Goal: Information Seeking & Learning: Learn about a topic

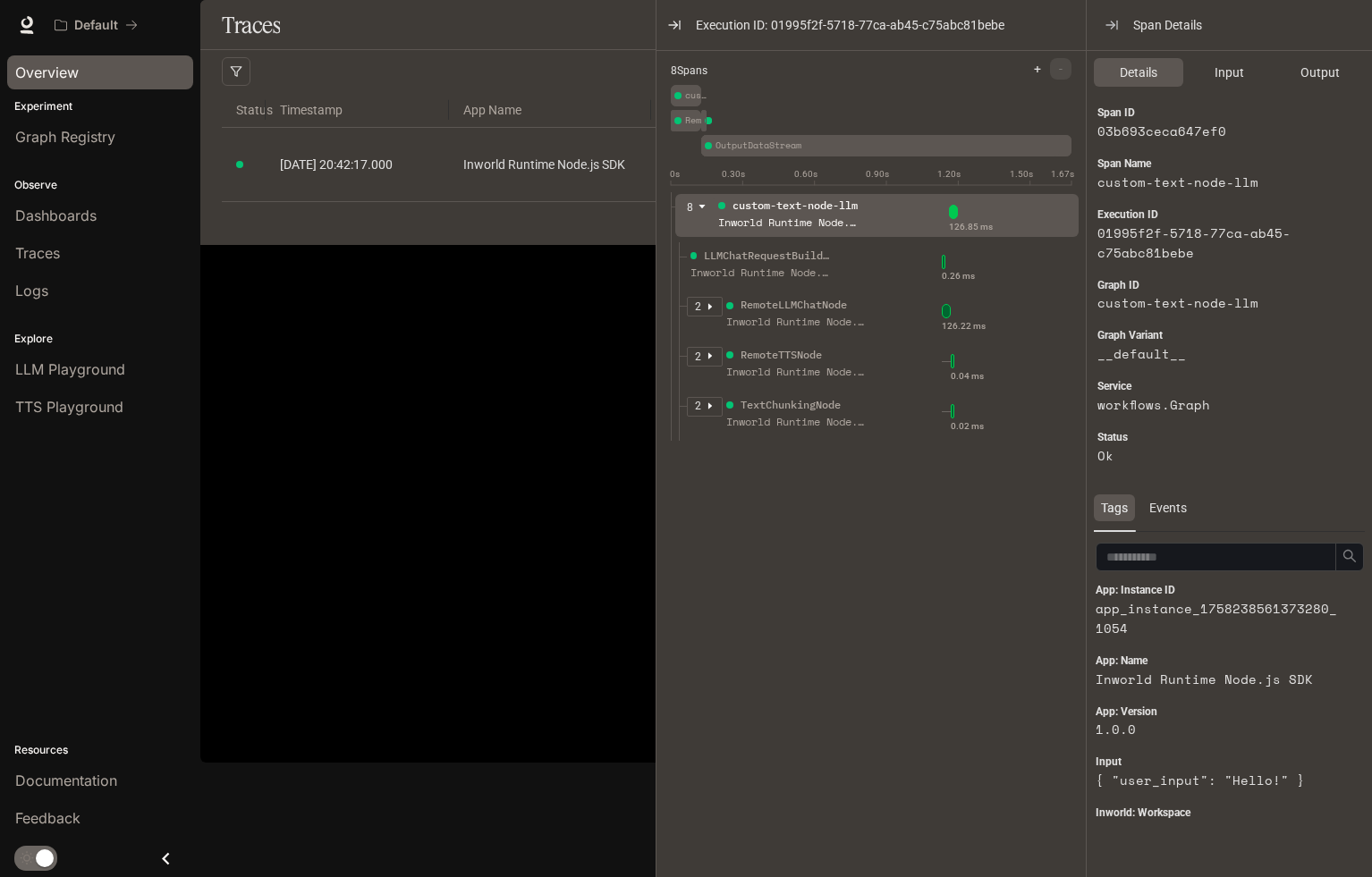
click at [55, 84] on link "Overview" at bounding box center [99, 72] width 186 height 34
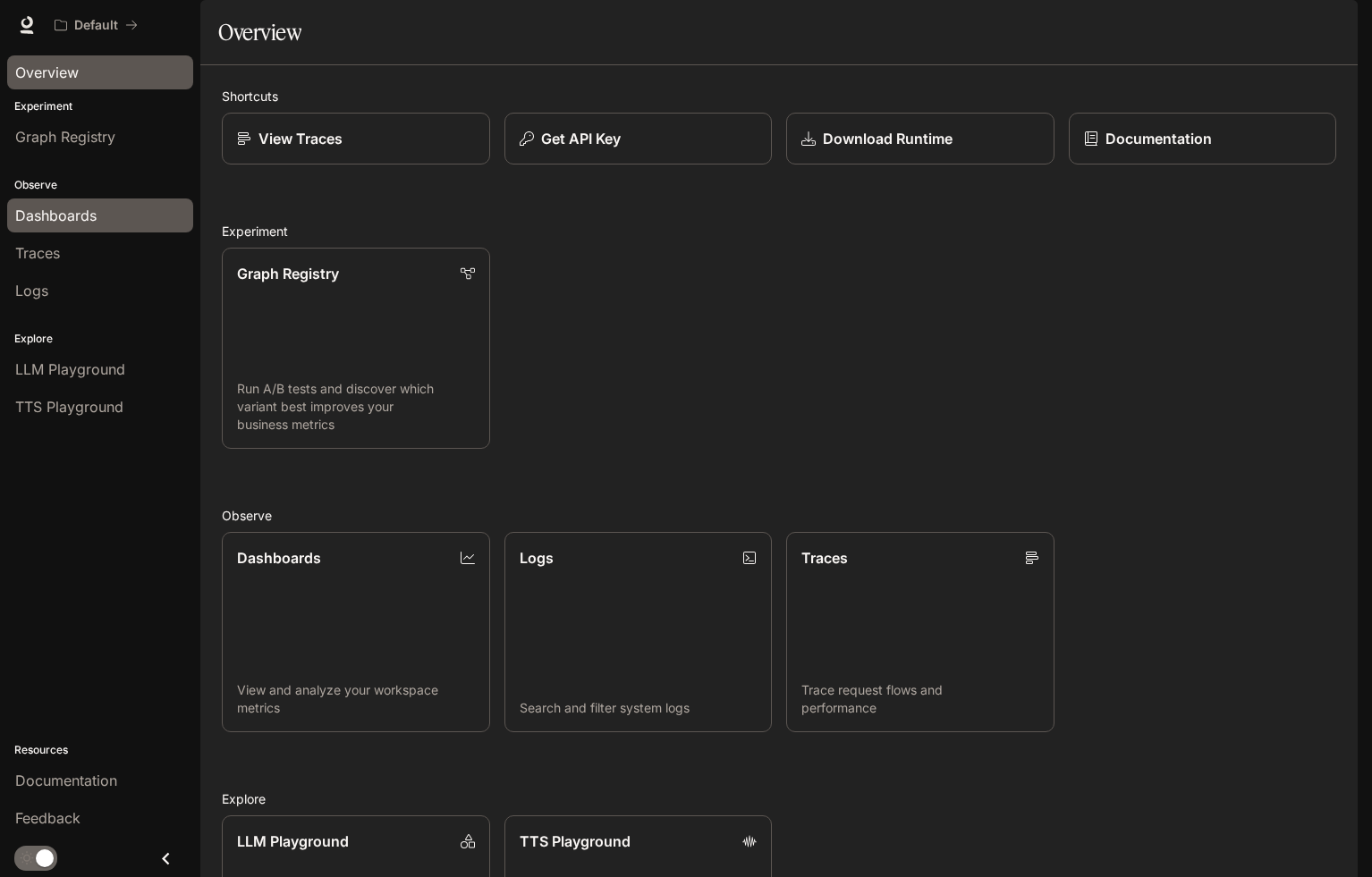
click at [37, 214] on span "Dashboards" at bounding box center [55, 216] width 82 height 22
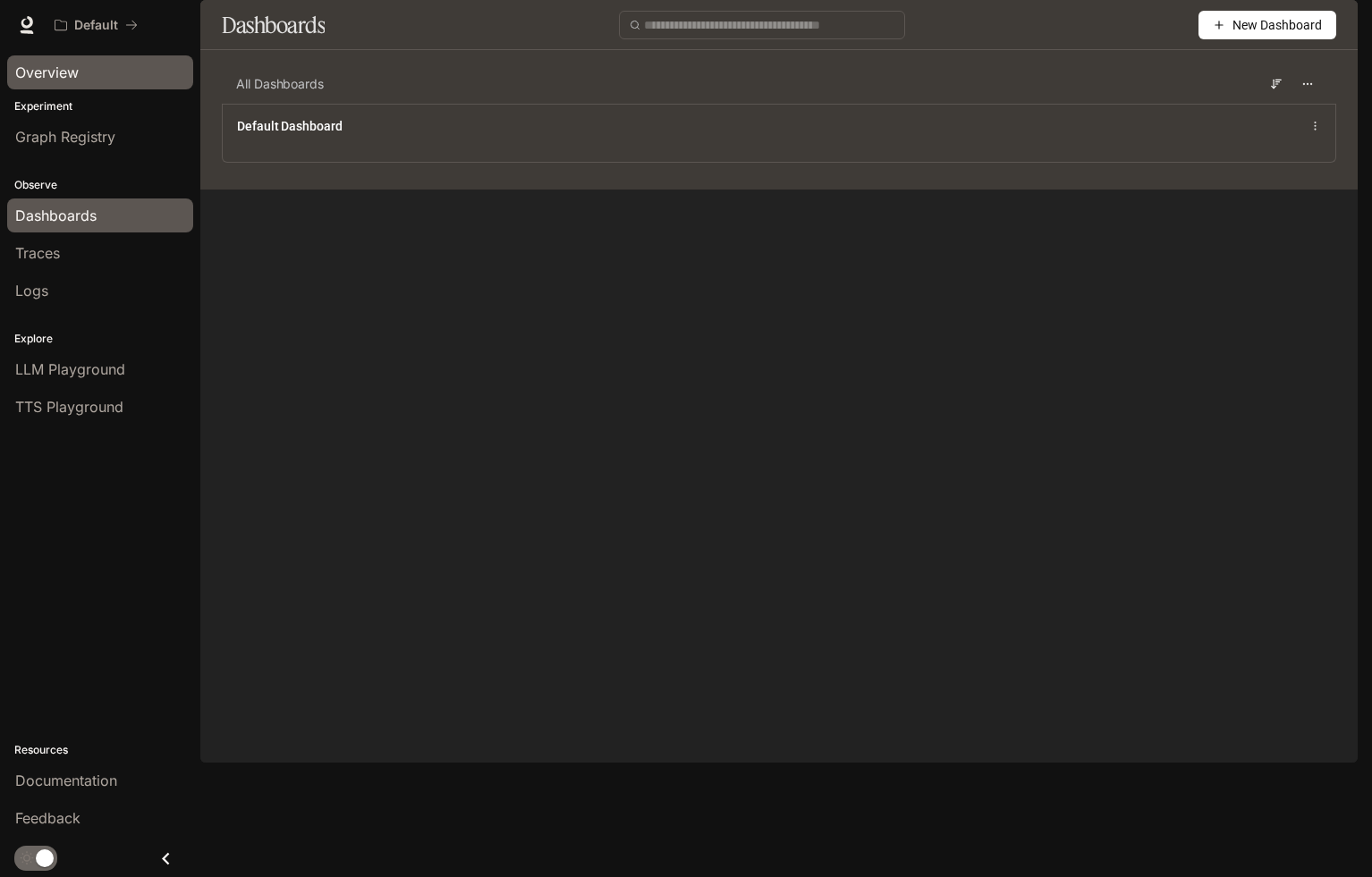
click at [62, 84] on link "Overview" at bounding box center [99, 72] width 186 height 34
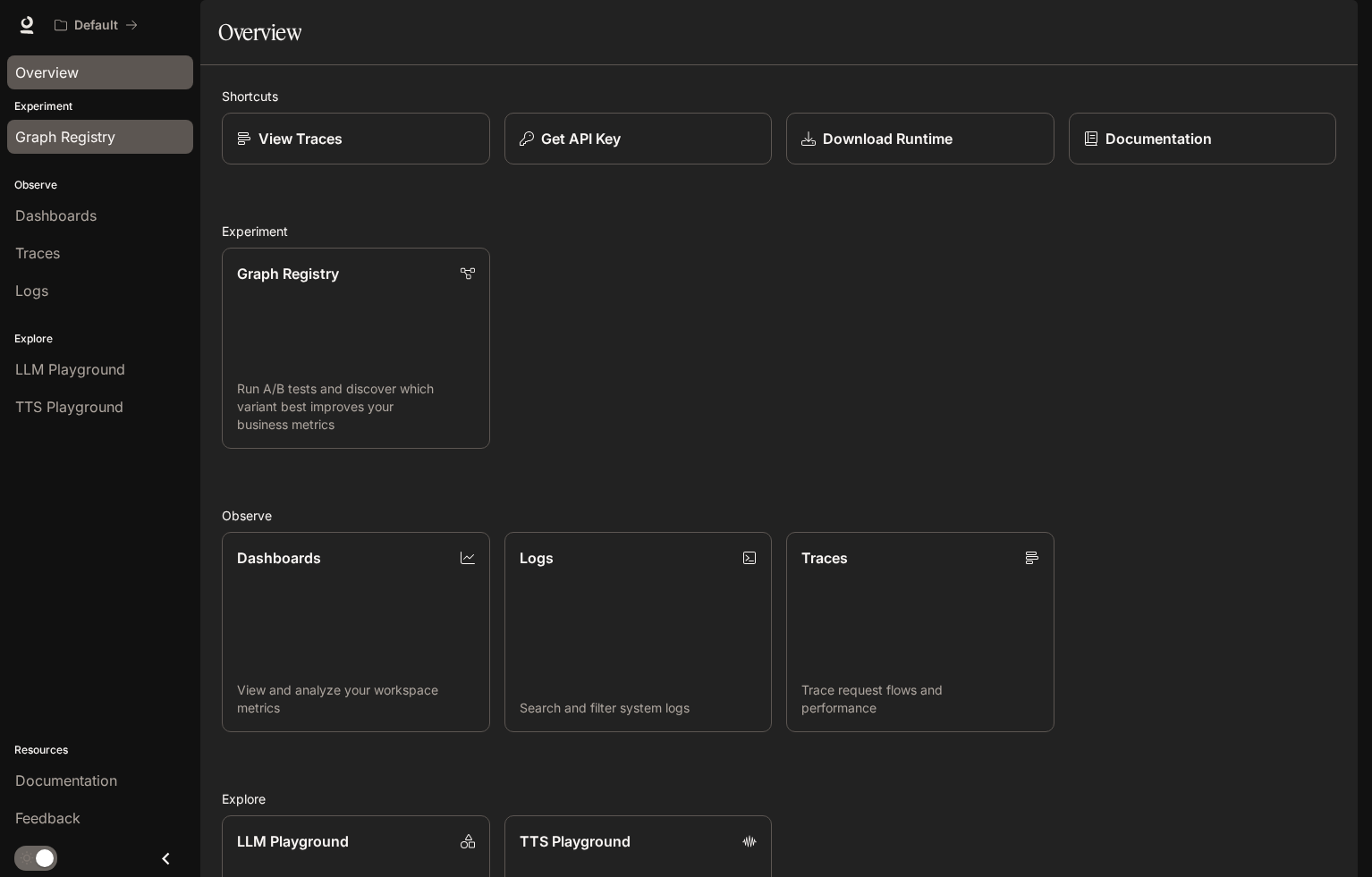
click at [76, 135] on span "Graph Registry" at bounding box center [65, 137] width 100 height 22
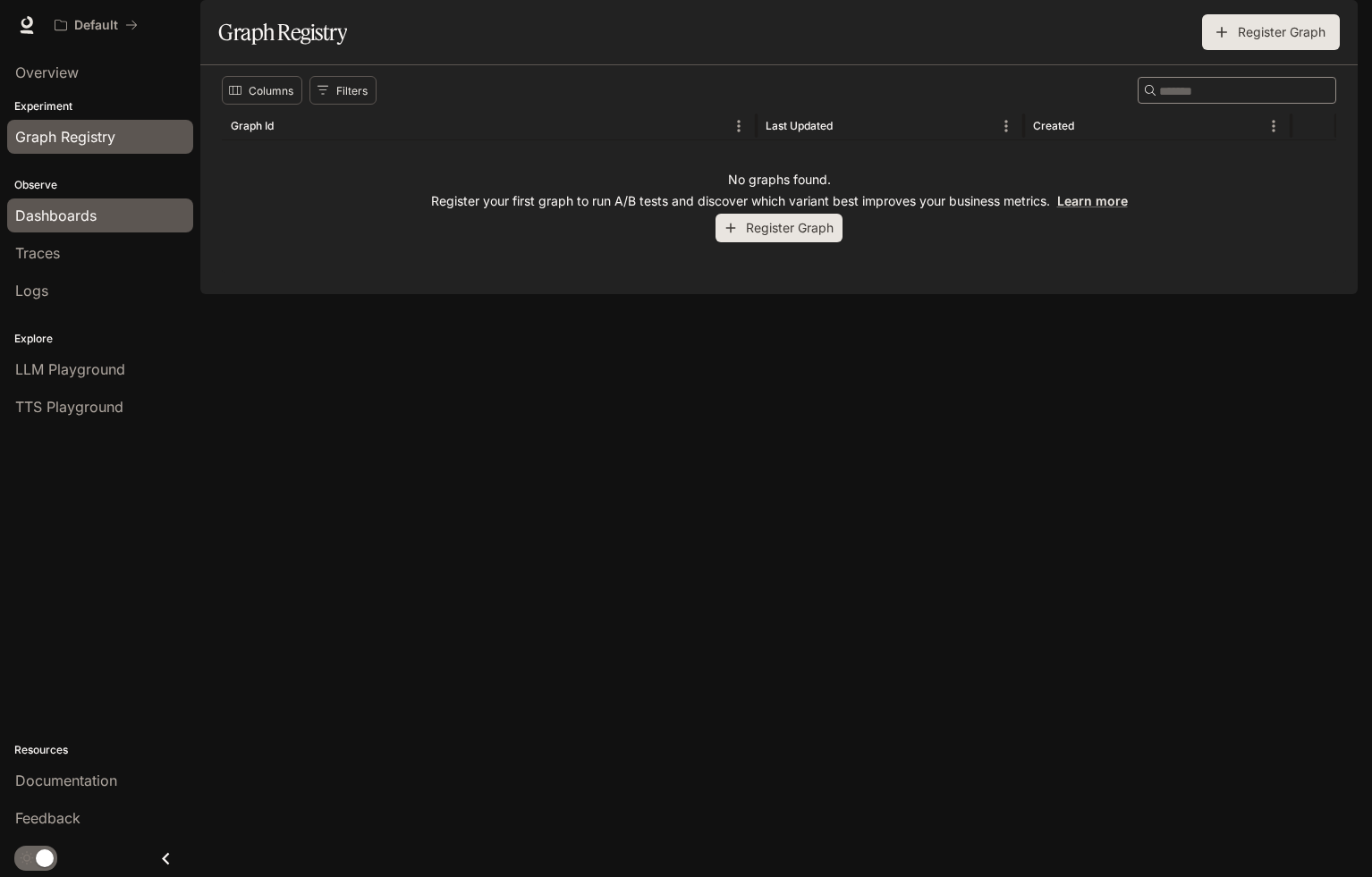
click at [78, 225] on span "Dashboards" at bounding box center [55, 216] width 82 height 22
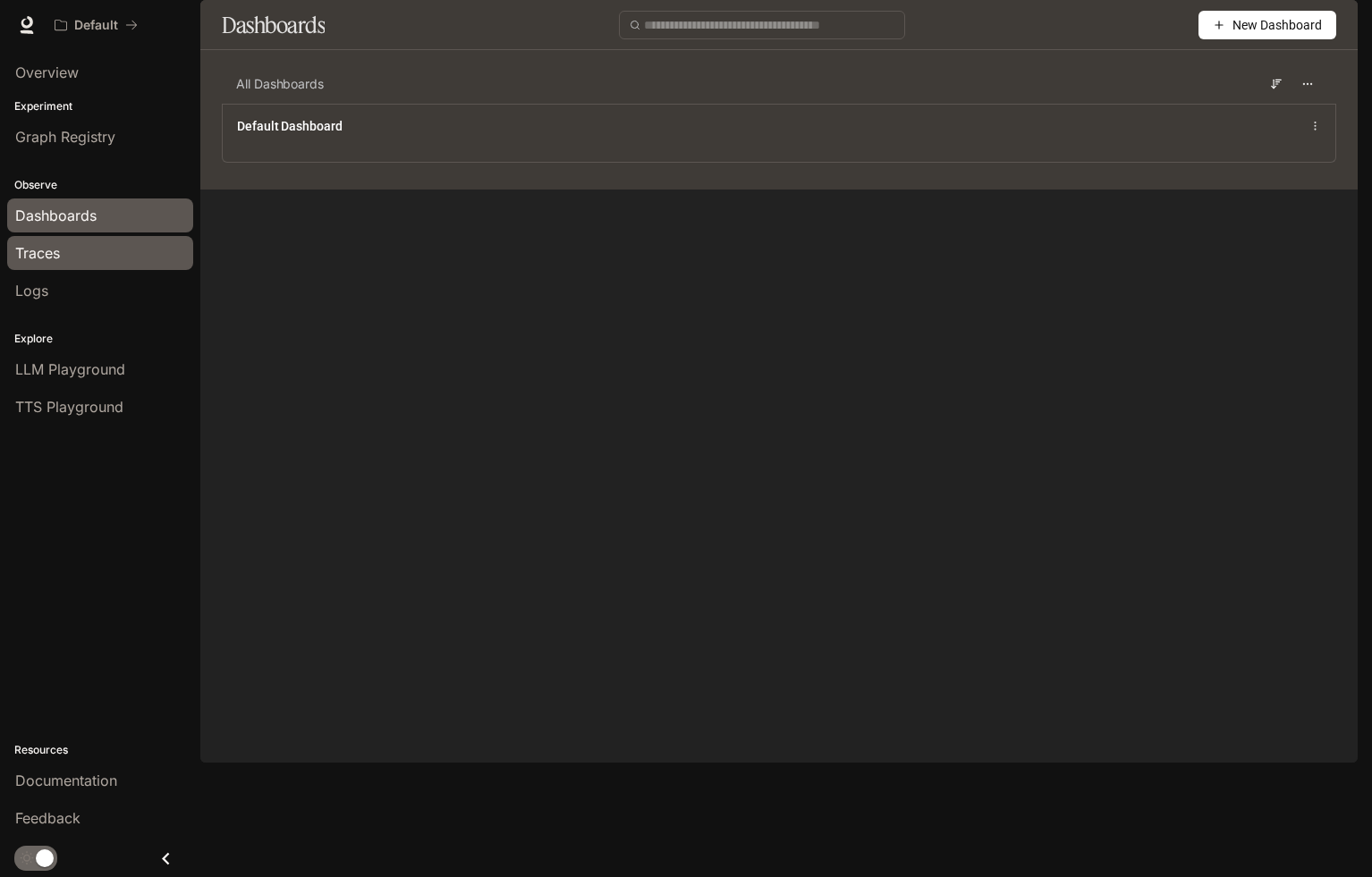
click at [80, 246] on div "Traces" at bounding box center [99, 253] width 170 height 22
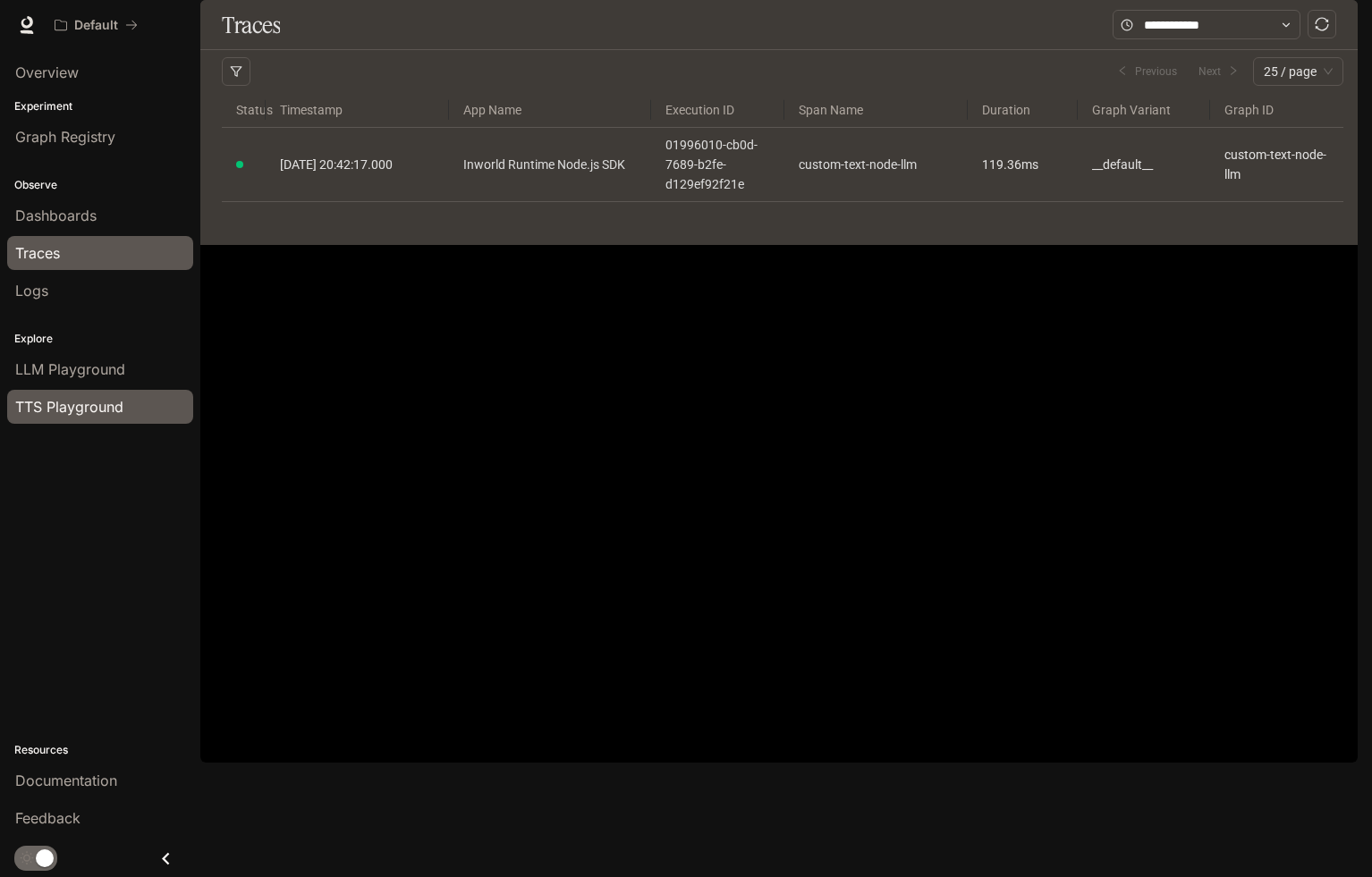
click at [65, 404] on span "TTS Playground" at bounding box center [69, 407] width 108 height 22
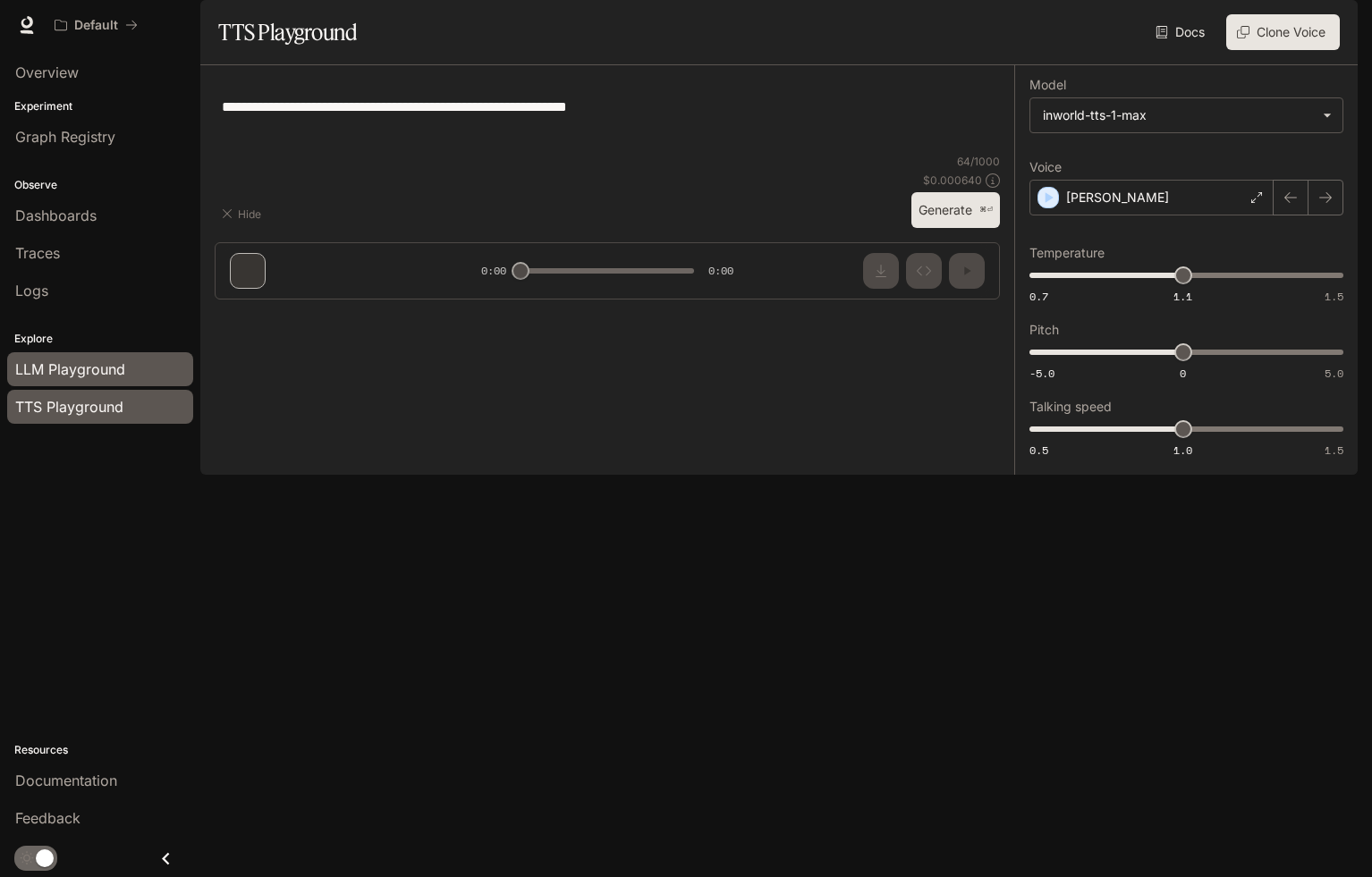
type textarea "*****"
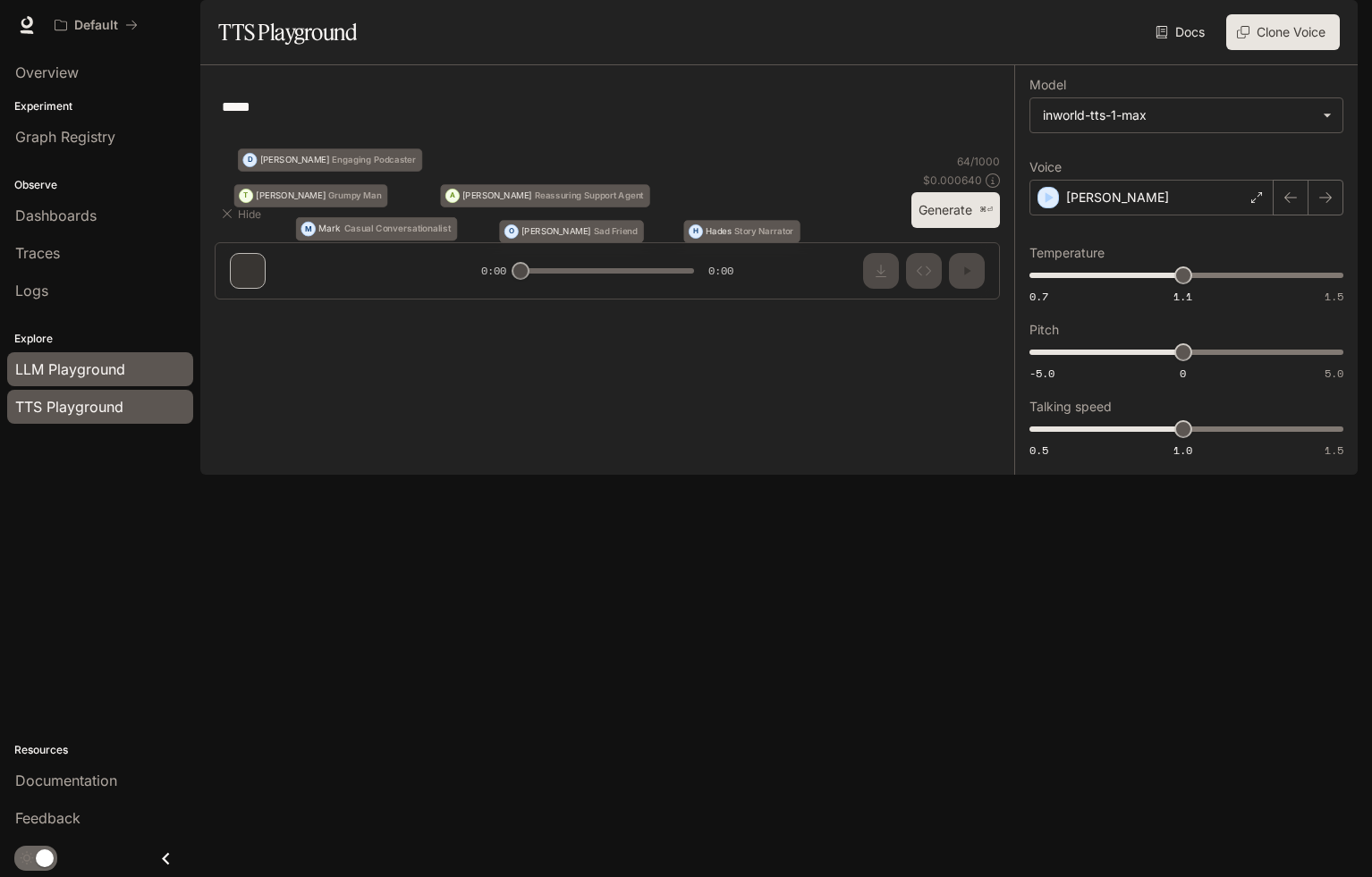
click at [67, 375] on span "LLM Playground" at bounding box center [70, 369] width 110 height 22
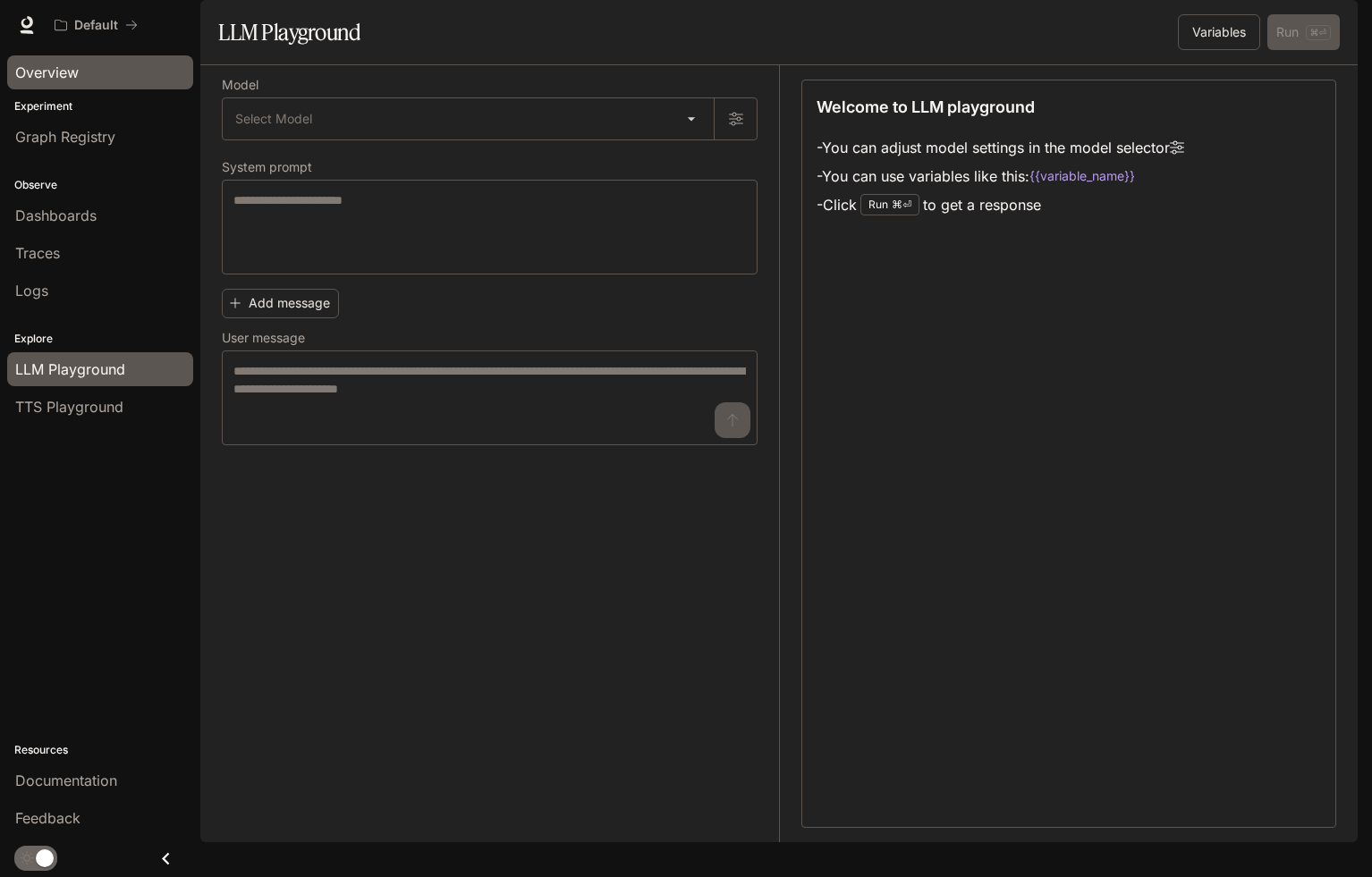
click at [85, 74] on div "Overview" at bounding box center [99, 73] width 170 height 22
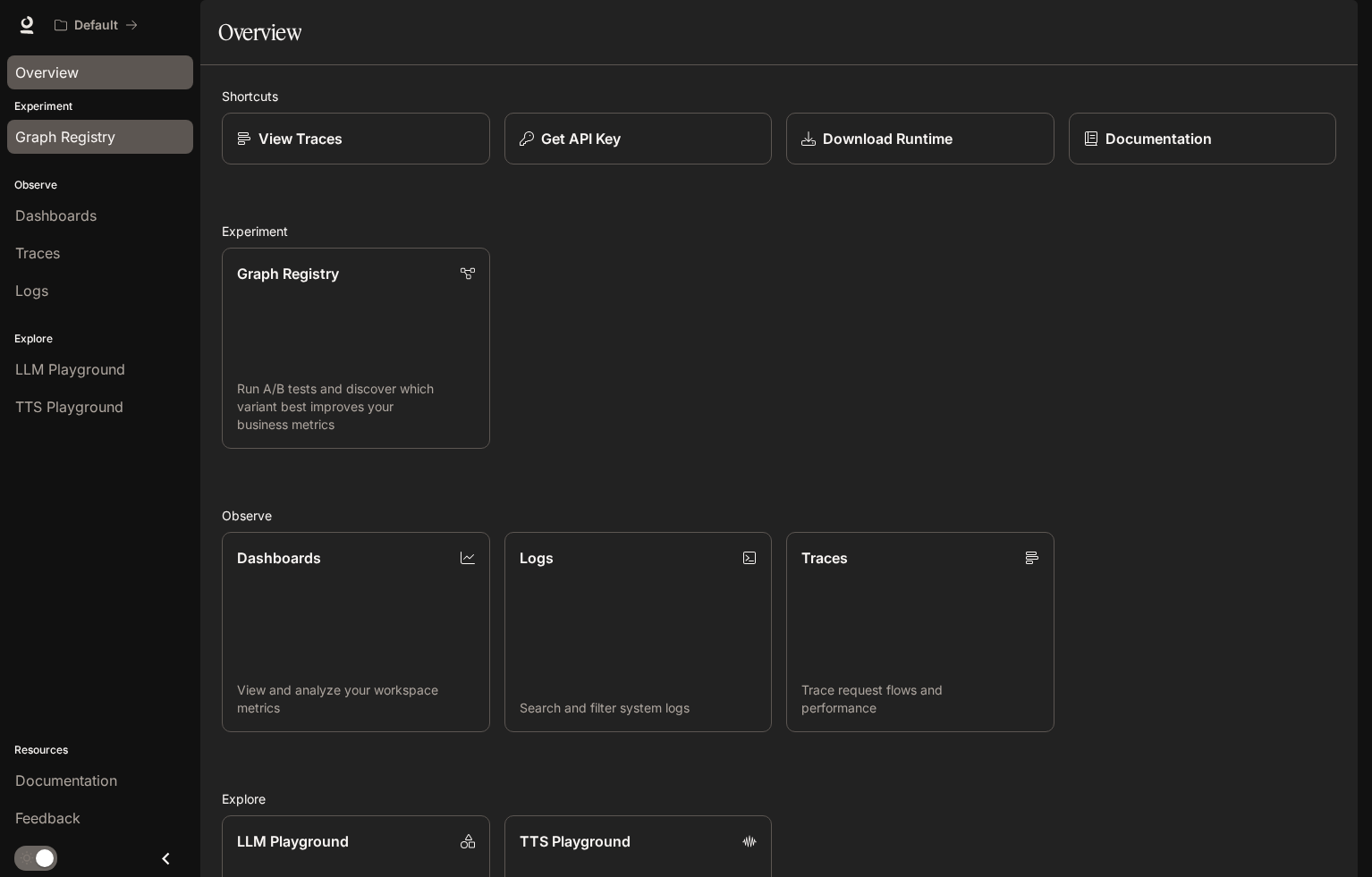
click at [76, 135] on span "Graph Registry" at bounding box center [65, 137] width 100 height 22
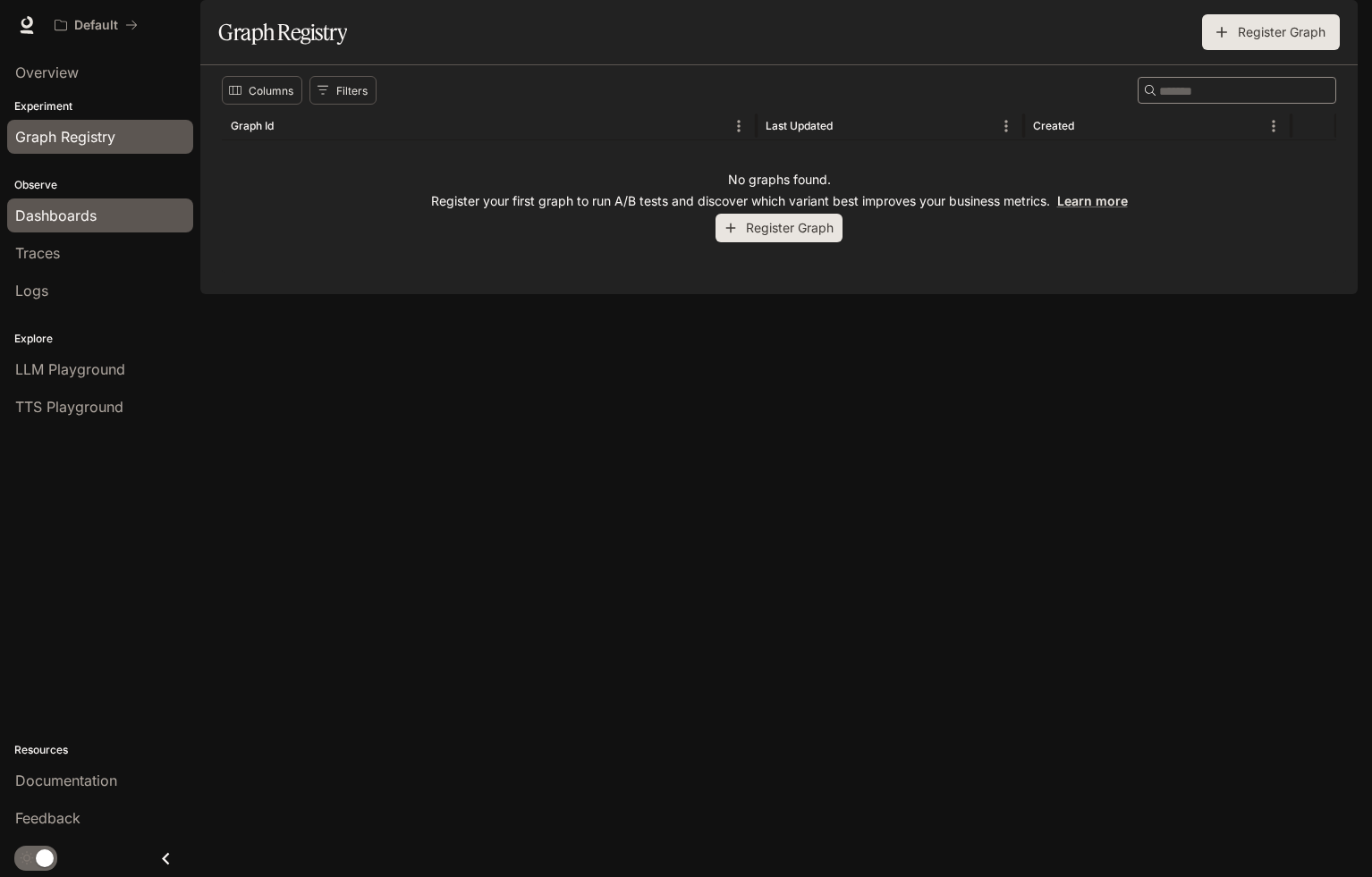
click at [77, 205] on span "Dashboards" at bounding box center [55, 216] width 82 height 22
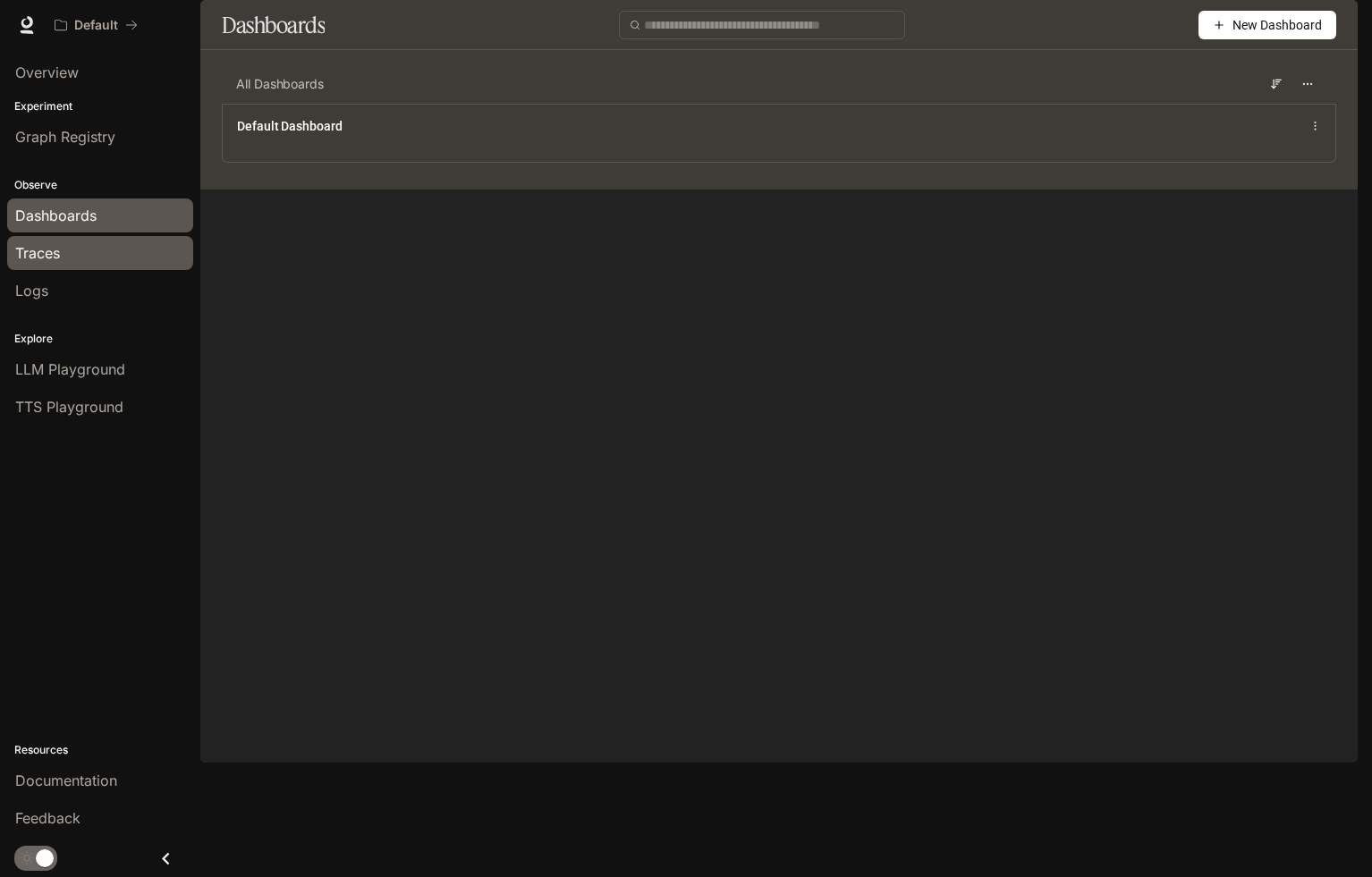
click at [86, 247] on div "Traces" at bounding box center [99, 253] width 170 height 22
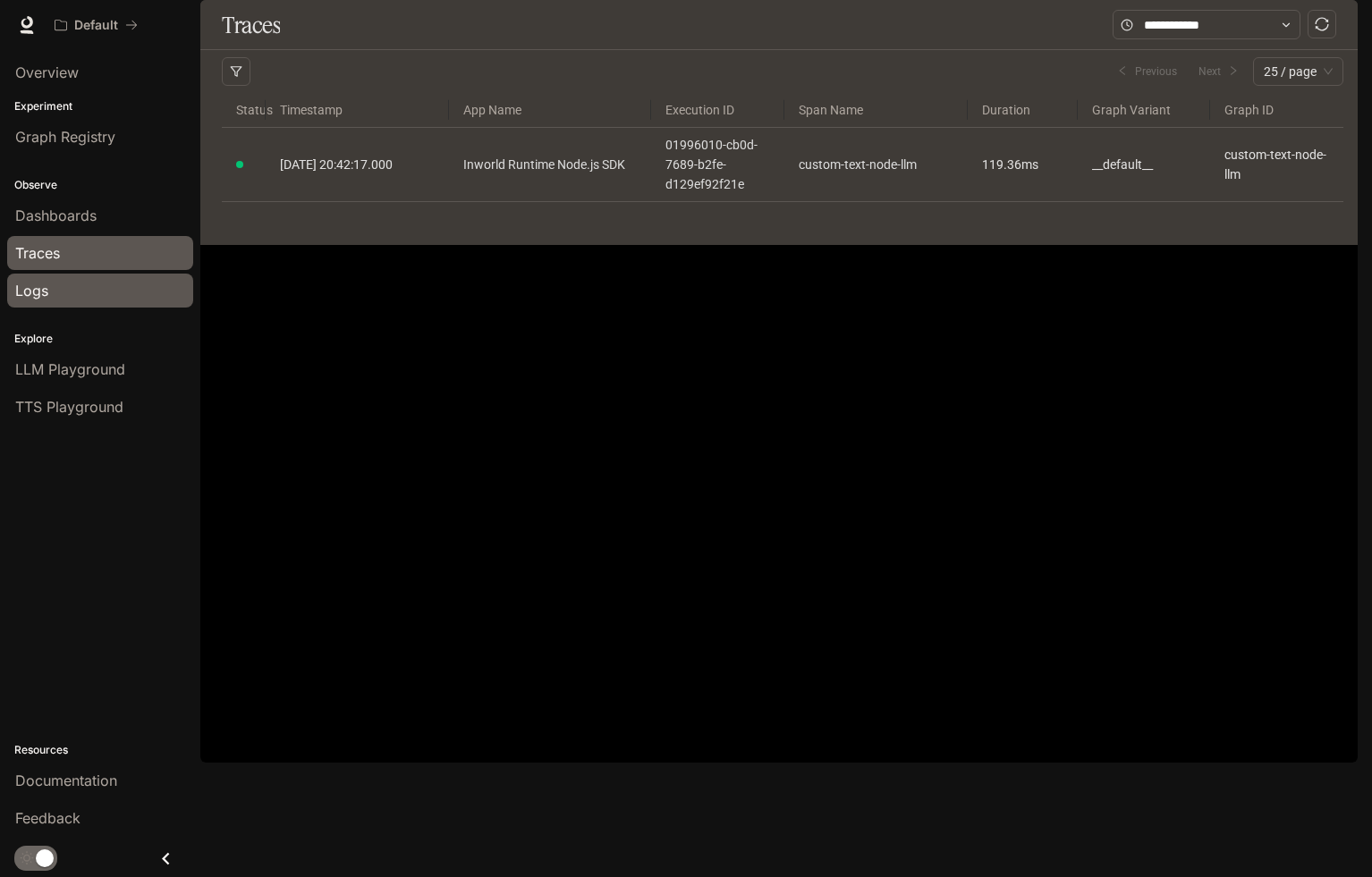
click at [97, 287] on div "Logs" at bounding box center [99, 291] width 170 height 22
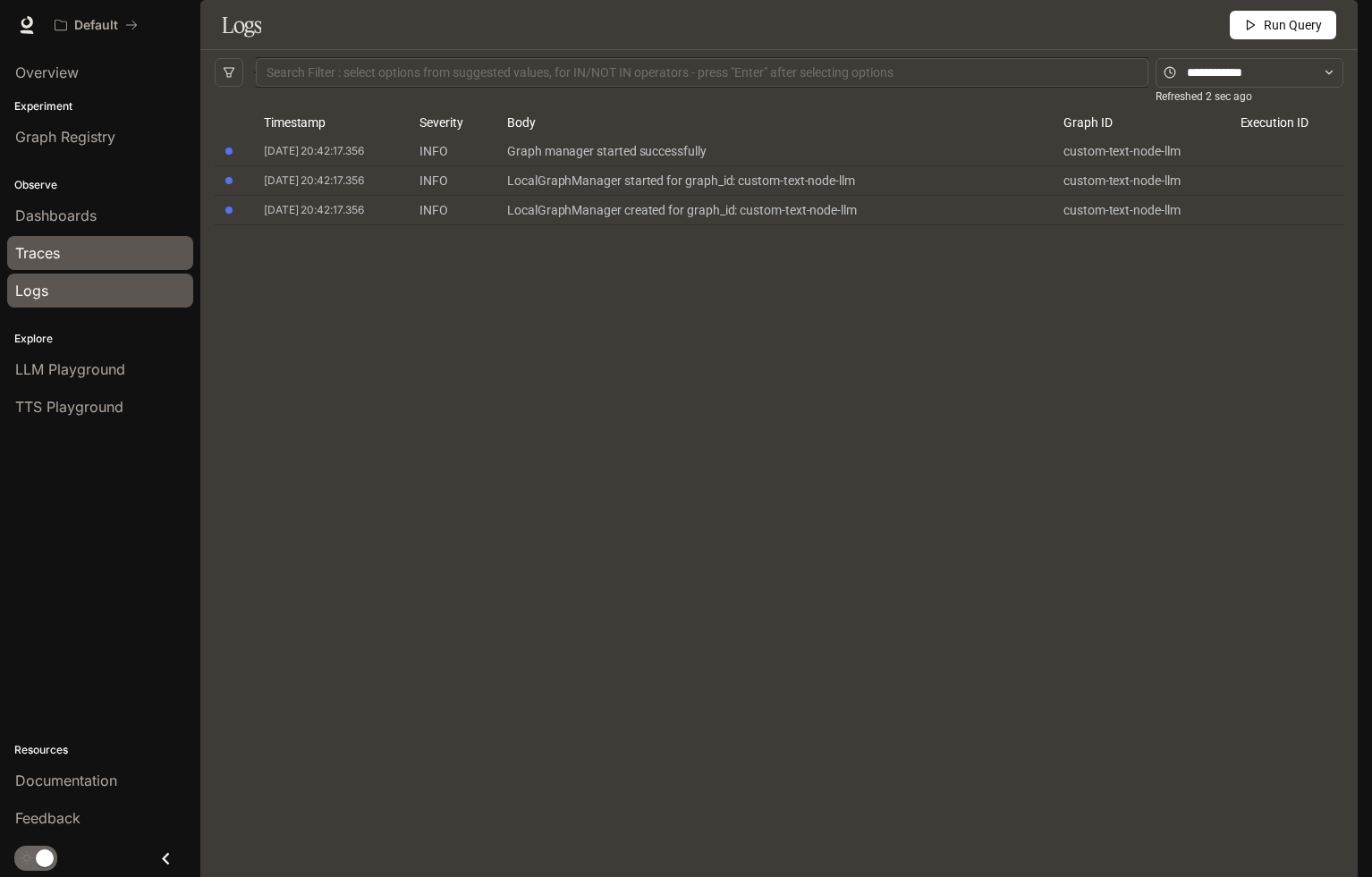
click at [94, 263] on div "Traces" at bounding box center [99, 253] width 170 height 22
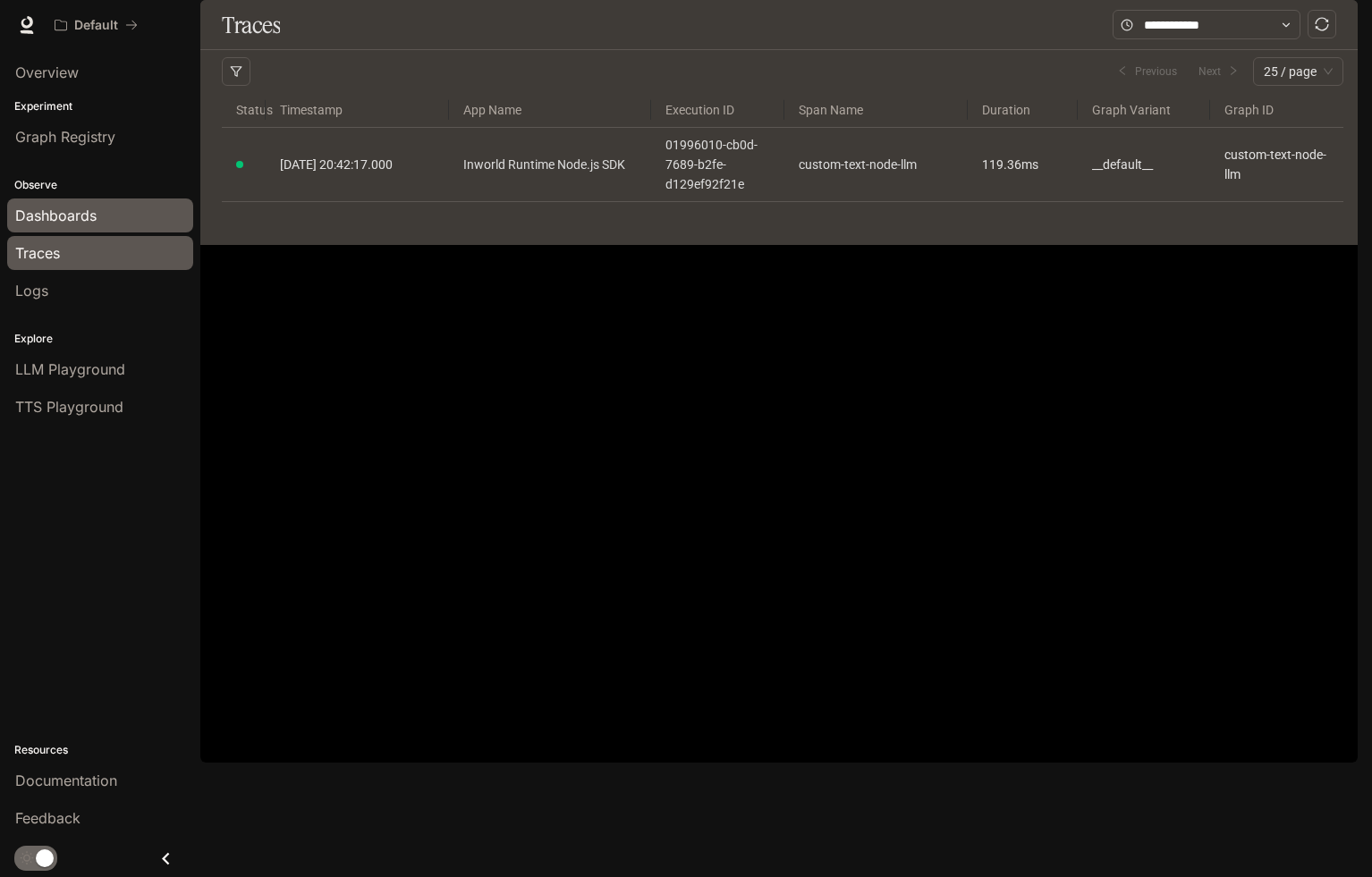
click at [95, 230] on link "Dashboards" at bounding box center [99, 215] width 186 height 34
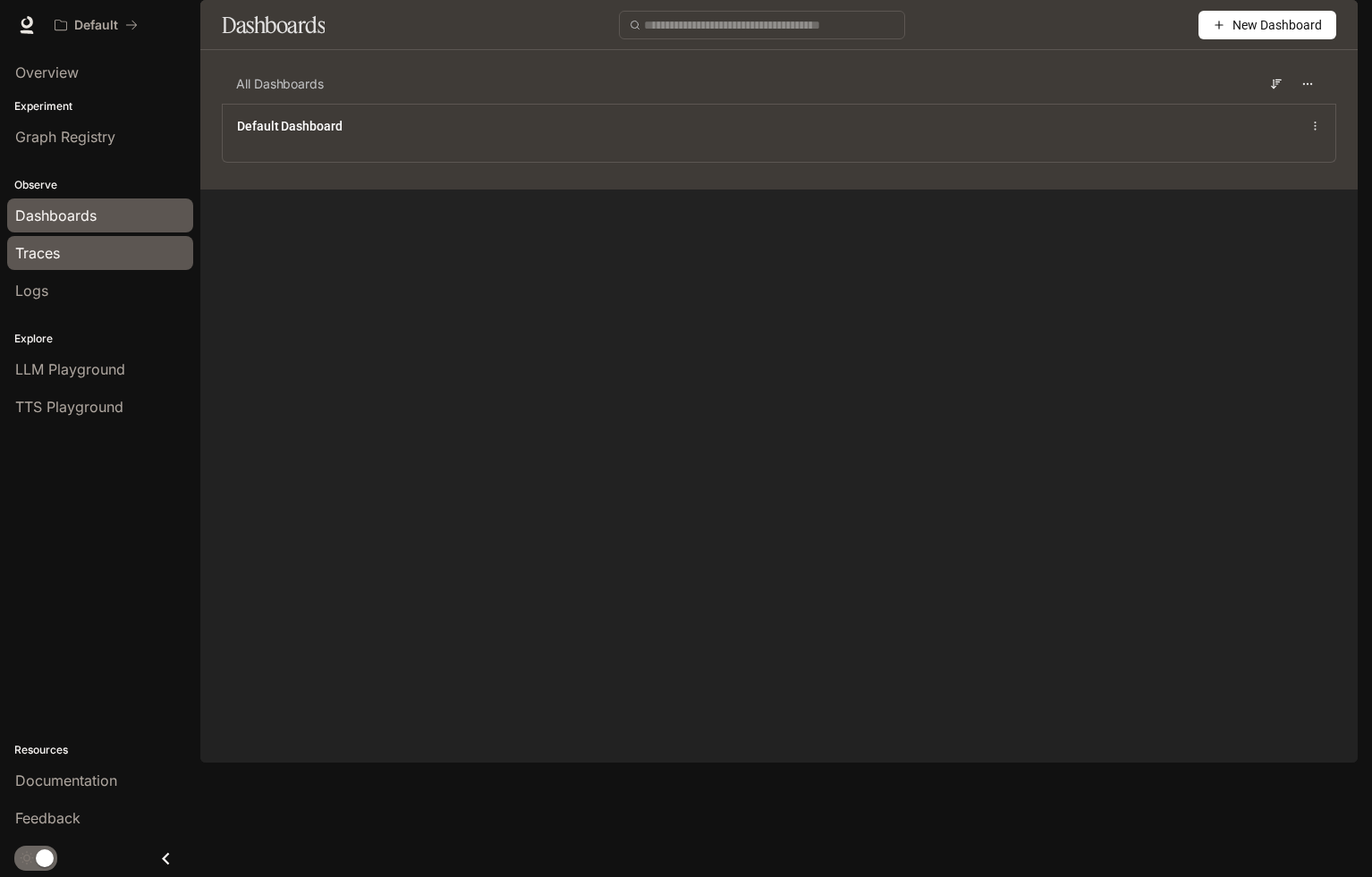
click at [109, 247] on div "Traces" at bounding box center [99, 253] width 170 height 22
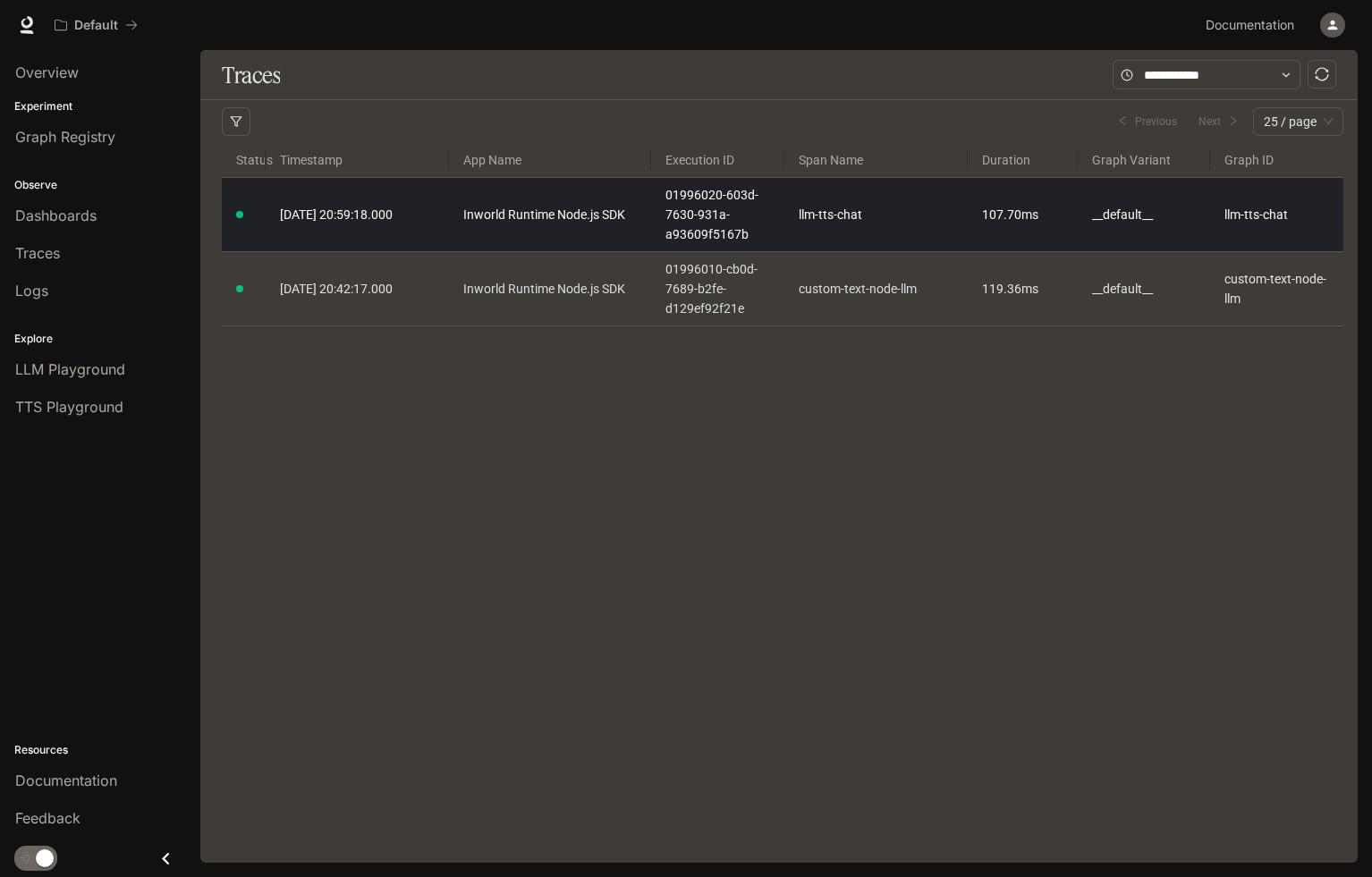
click at [345, 222] on link "2025-09-18 20:59:18.000" at bounding box center [357, 215] width 155 height 20
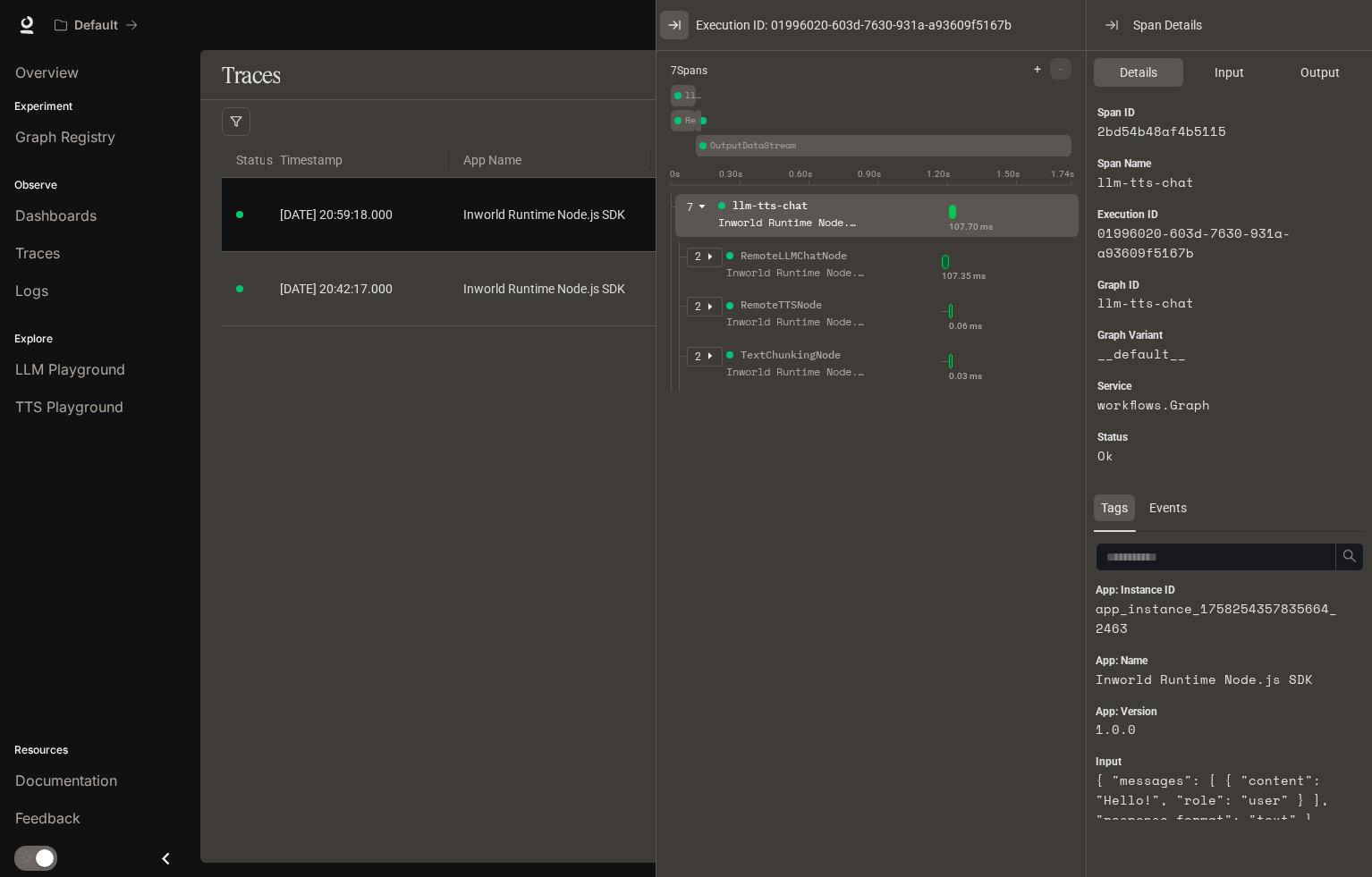
click at [683, 25] on button "button" at bounding box center [674, 25] width 28 height 28
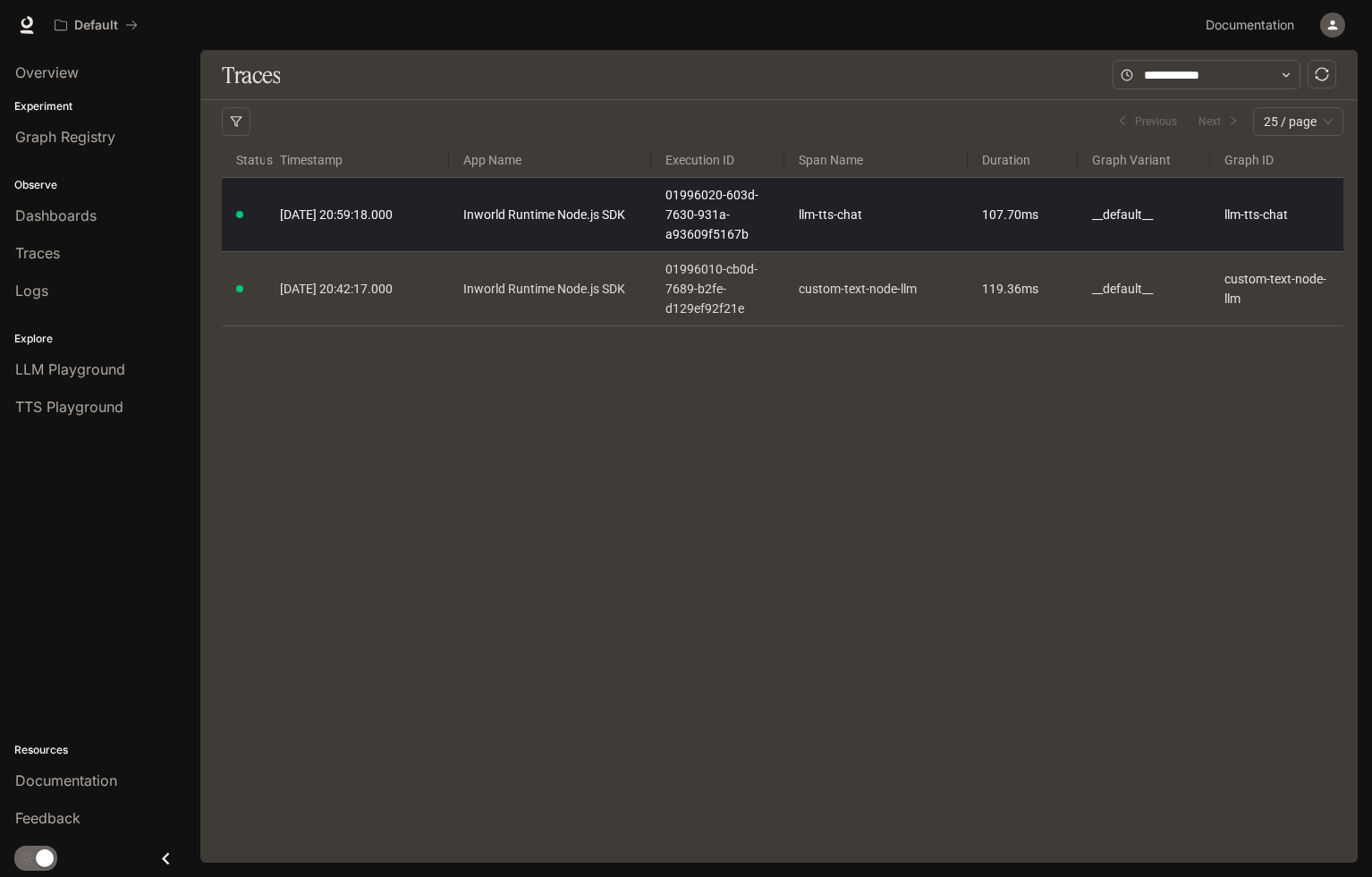
click at [393, 207] on span "2025-09-18 20:59:18.000" at bounding box center [336, 214] width 113 height 15
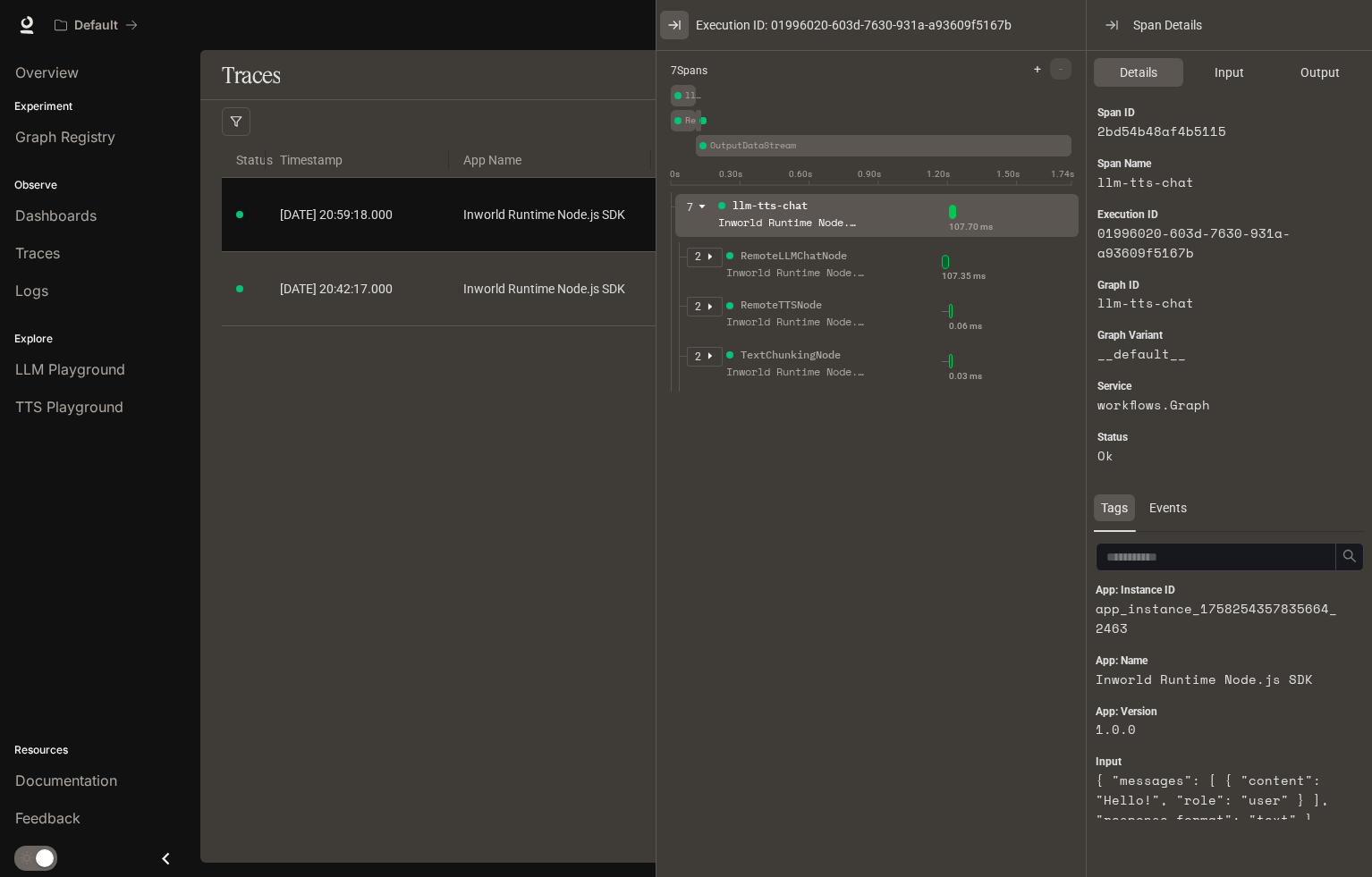
click at [678, 28] on icon "button" at bounding box center [674, 25] width 15 height 15
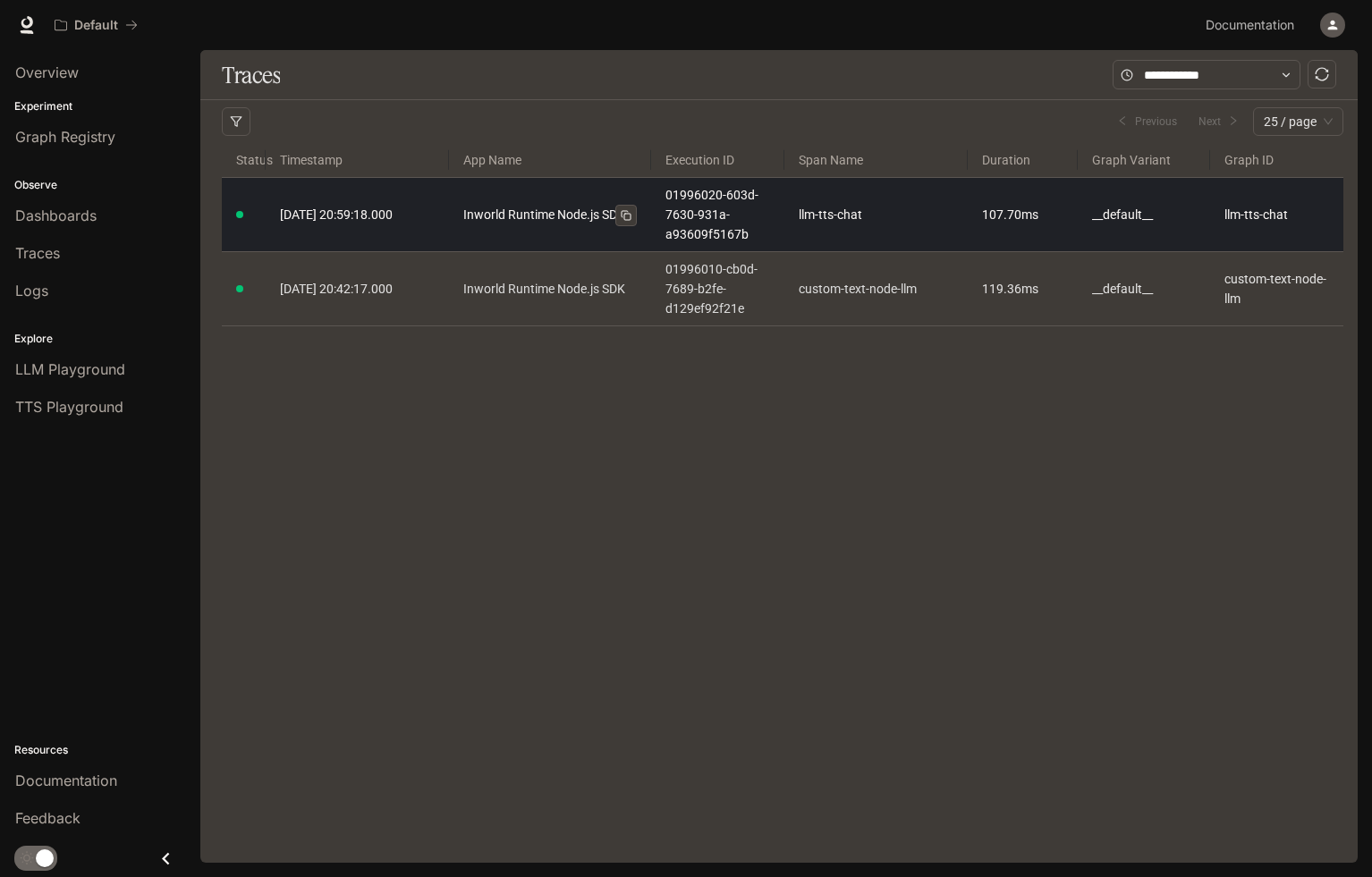
click at [505, 215] on link "Inworld Runtime Node.js SDK" at bounding box center [550, 215] width 174 height 20
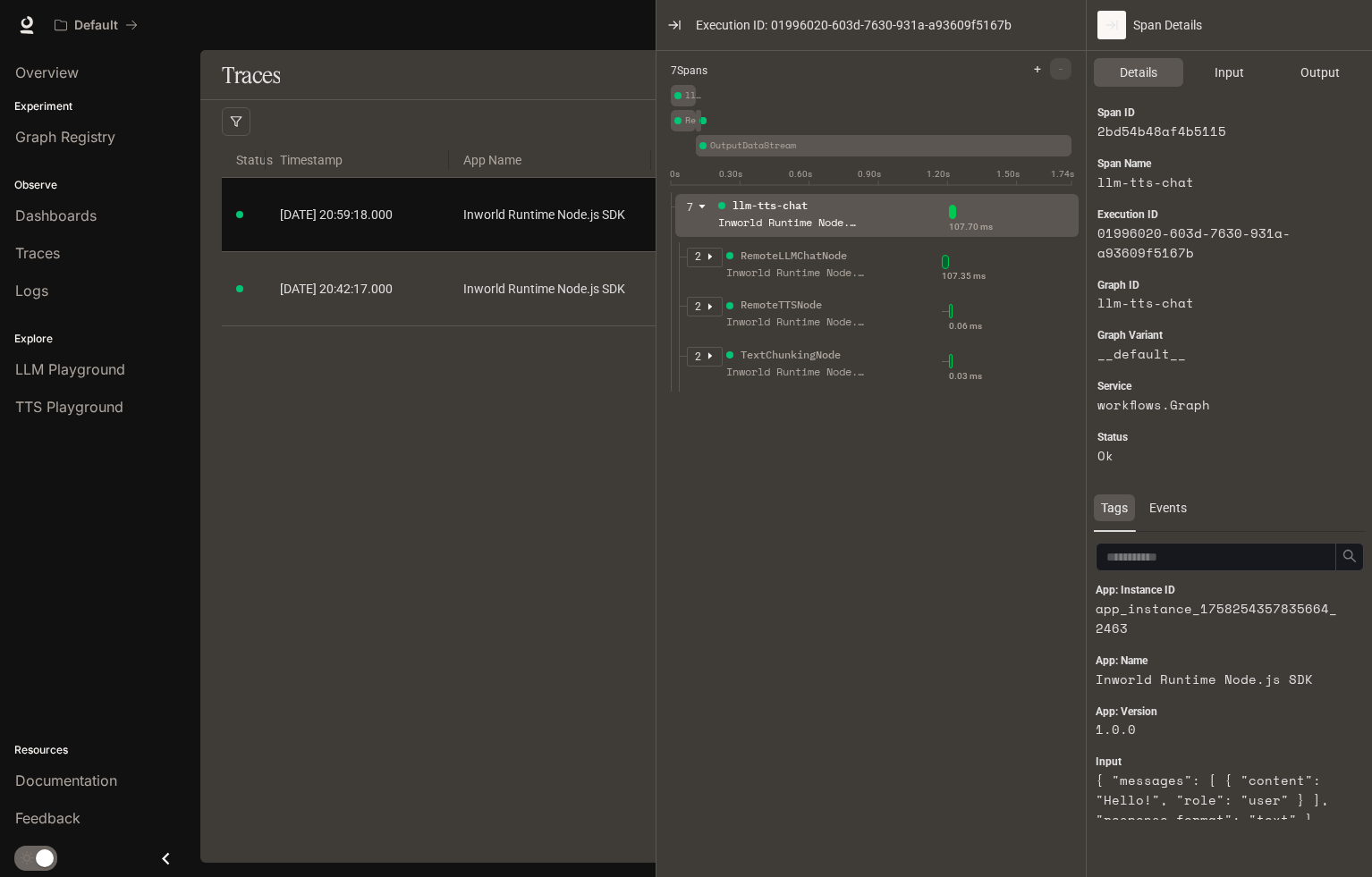
click at [1112, 26] on icon "button" at bounding box center [1112, 25] width 15 height 15
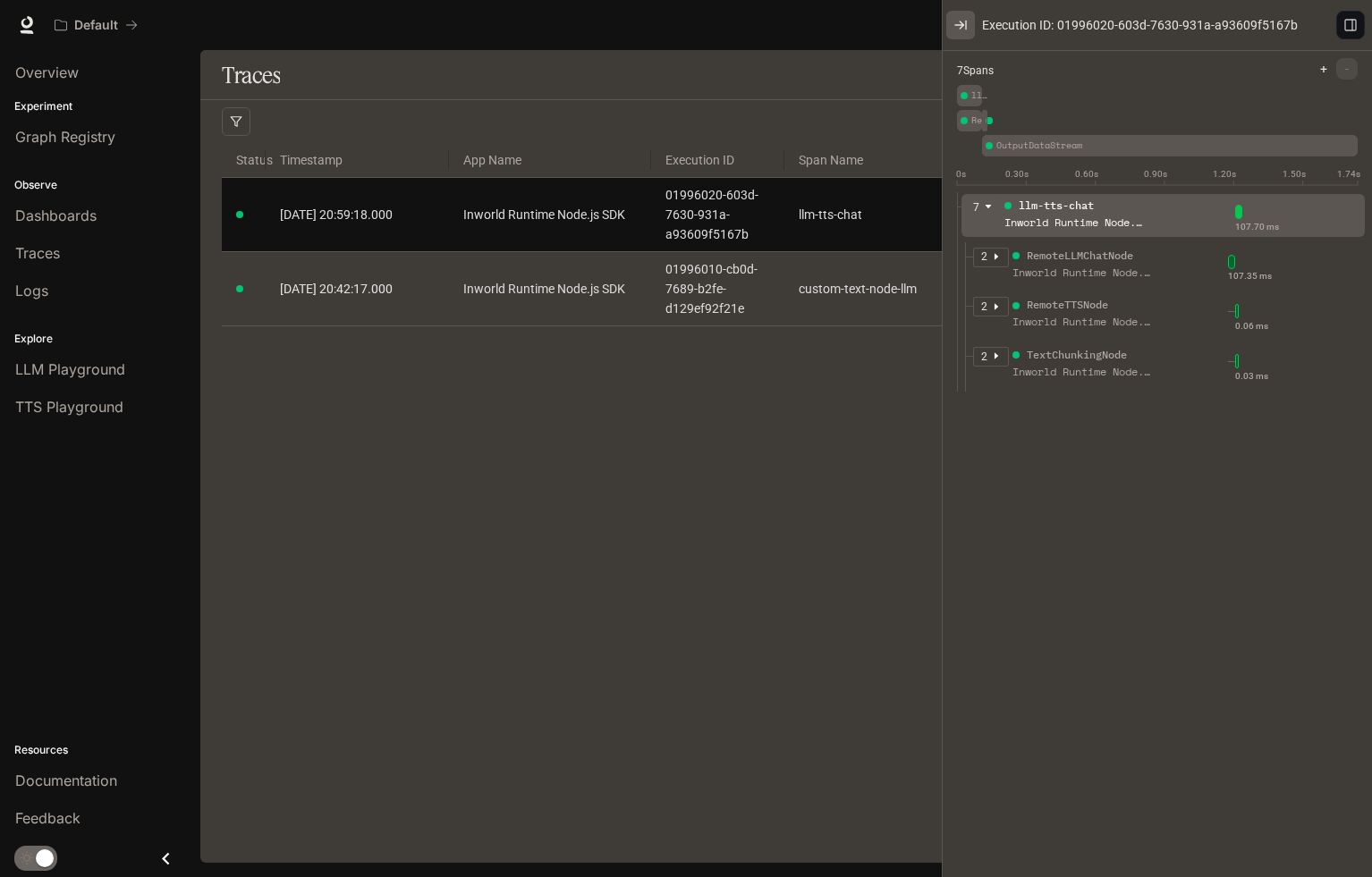
click at [950, 27] on button "button" at bounding box center [960, 25] width 28 height 28
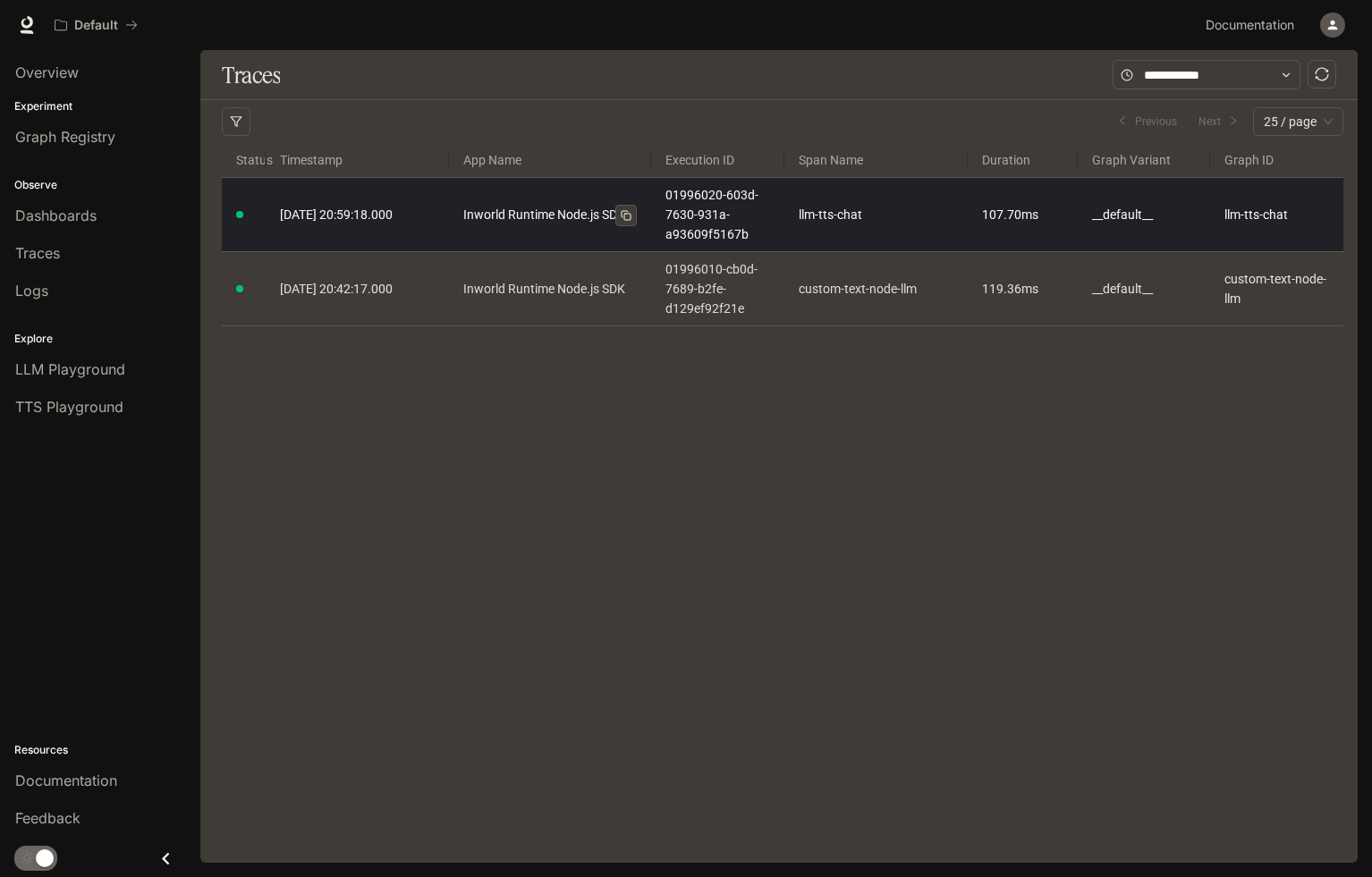
click at [560, 211] on link "Inworld Runtime Node.js SDK" at bounding box center [550, 215] width 174 height 20
